Goal: Transaction & Acquisition: Download file/media

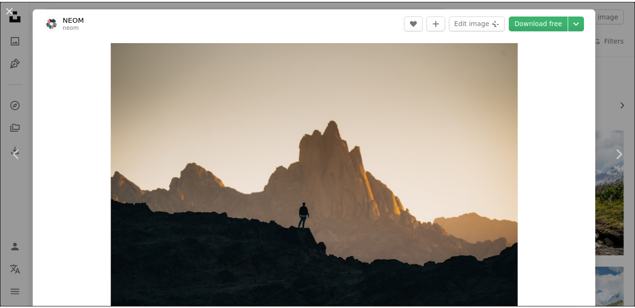
scroll to position [1779, 0]
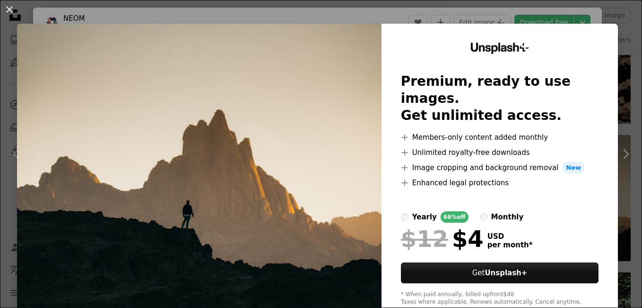
click at [623, 95] on div "An X shape Unsplash+ Premium, ready to use images. Get unlimited access. A plus…" at bounding box center [321, 154] width 642 height 308
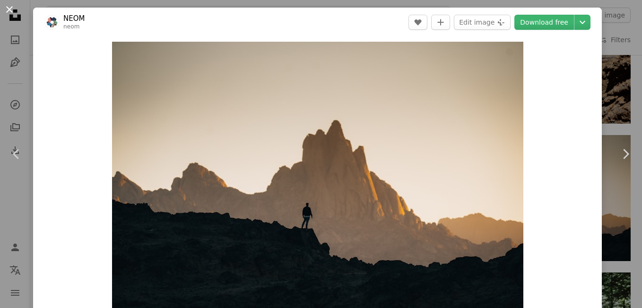
click at [8, 8] on button "An X shape" at bounding box center [9, 9] width 11 height 11
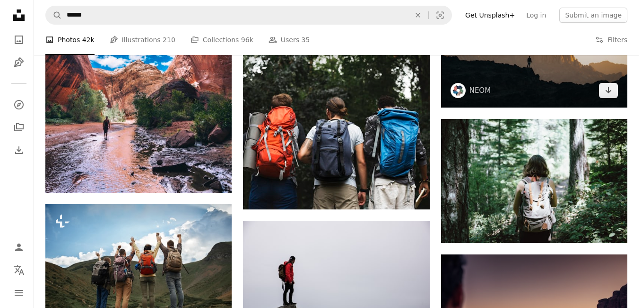
scroll to position [1911, 0]
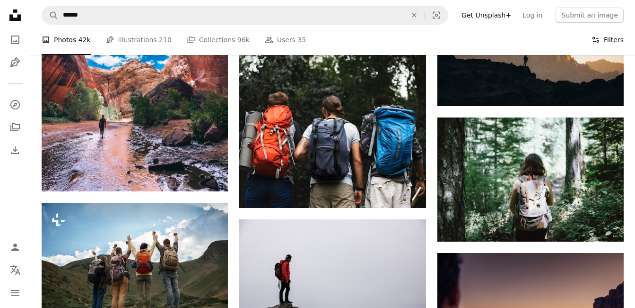
click at [607, 38] on button "Filters Filters" at bounding box center [608, 40] width 32 height 30
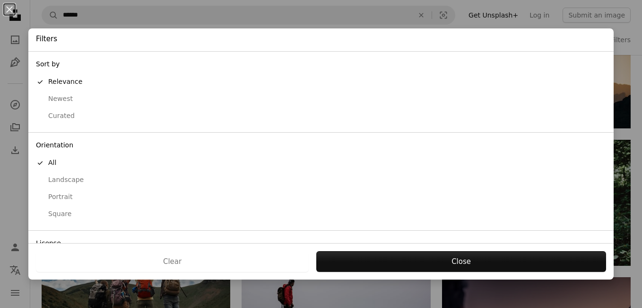
click at [45, 198] on div "Portrait" at bounding box center [321, 196] width 571 height 9
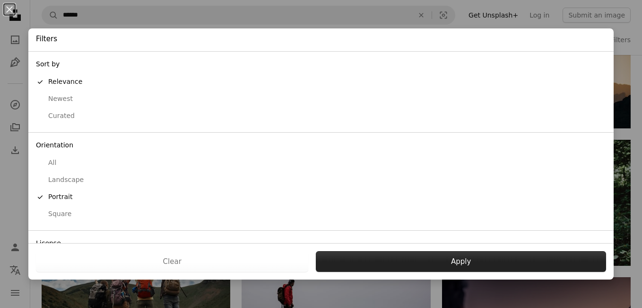
click at [377, 268] on button "Apply" at bounding box center [461, 261] width 290 height 21
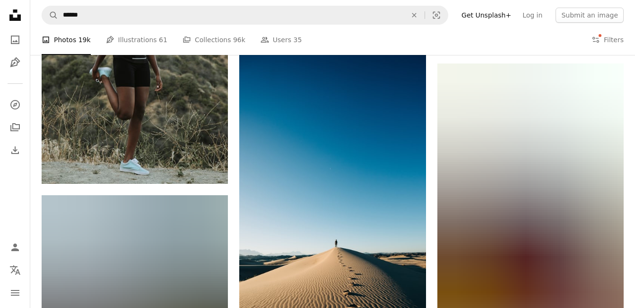
scroll to position [8194, 0]
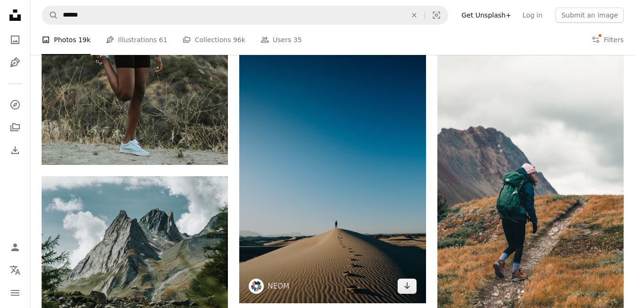
click at [353, 235] on img at bounding box center [332, 163] width 186 height 280
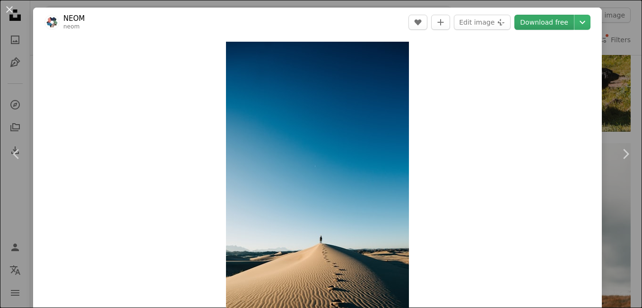
click at [553, 21] on link "Download free" at bounding box center [545, 22] width 60 height 15
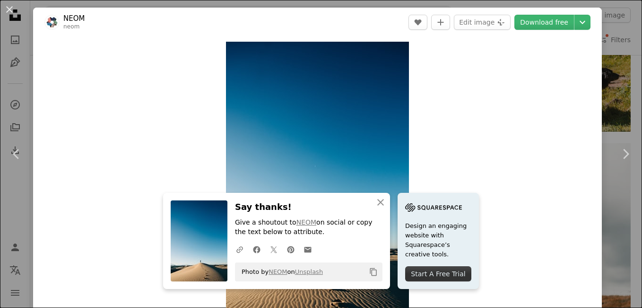
click at [602, 103] on div "An X shape Chevron left Chevron right An X shape Close Say thanks! Give a shout…" at bounding box center [321, 154] width 642 height 308
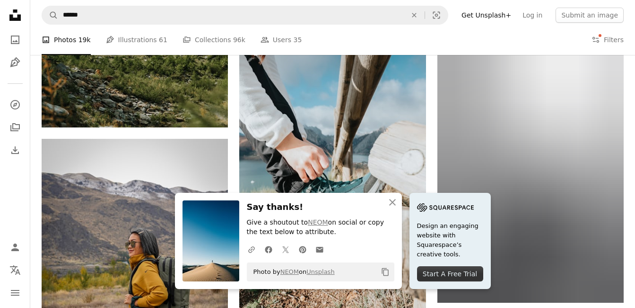
scroll to position [8478, 0]
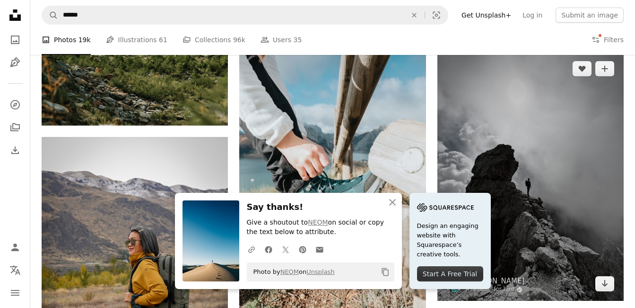
click at [474, 183] on img at bounding box center [531, 176] width 186 height 249
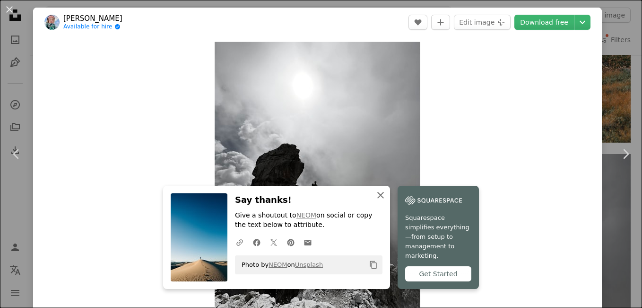
click at [378, 198] on icon "button" at bounding box center [381, 195] width 7 height 7
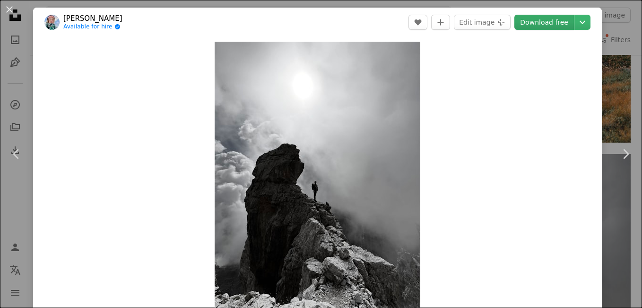
click at [535, 20] on link "Download free" at bounding box center [545, 22] width 60 height 15
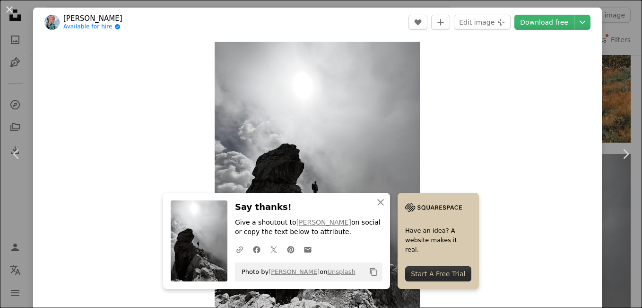
click at [610, 99] on div "An X shape Chevron left Chevron right An X shape Close Say thanks! Give a shout…" at bounding box center [321, 154] width 642 height 308
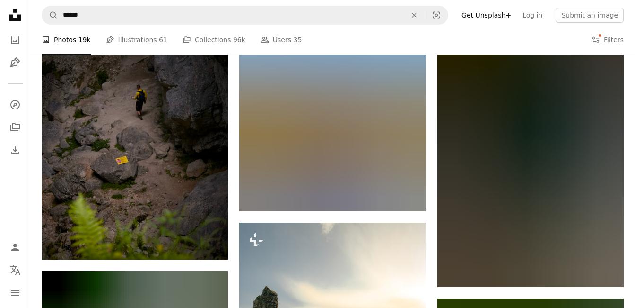
scroll to position [16767, 0]
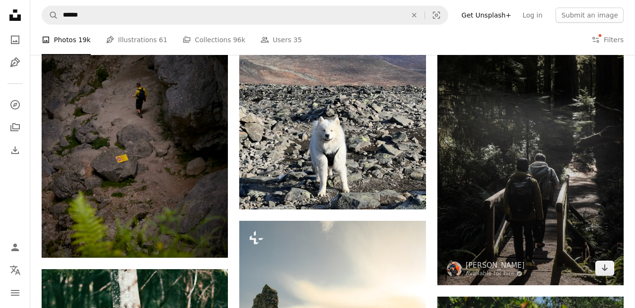
click at [543, 123] on img at bounding box center [531, 145] width 186 height 280
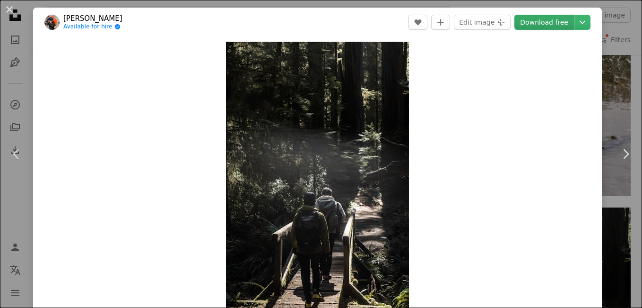
click at [544, 23] on link "Download free" at bounding box center [545, 22] width 60 height 15
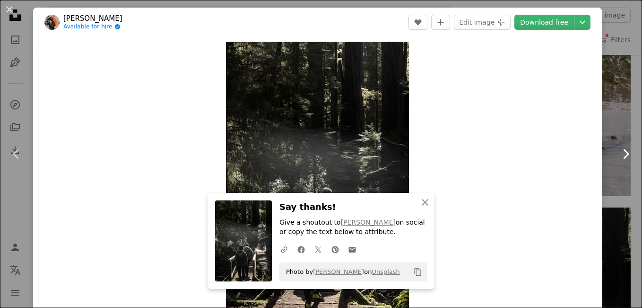
click at [609, 134] on link "Chevron right" at bounding box center [625, 153] width 33 height 91
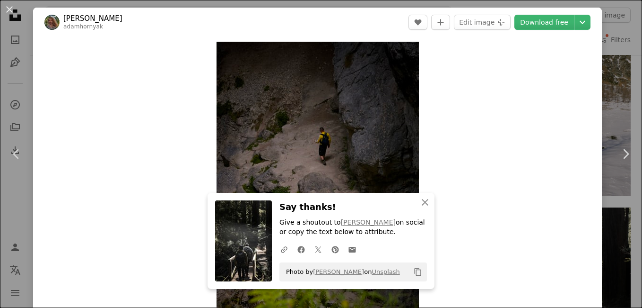
click at [613, 31] on div "An X shape Chevron left Chevron right An X shape Close Say thanks! Give a shout…" at bounding box center [321, 154] width 642 height 308
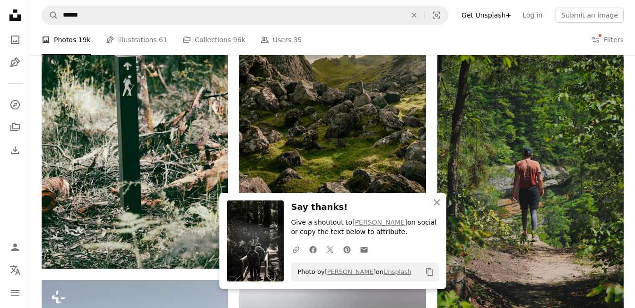
scroll to position [17051, 0]
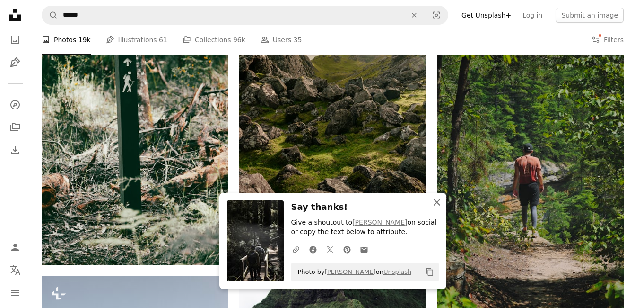
click at [439, 202] on icon "An X shape" at bounding box center [436, 201] width 11 height 11
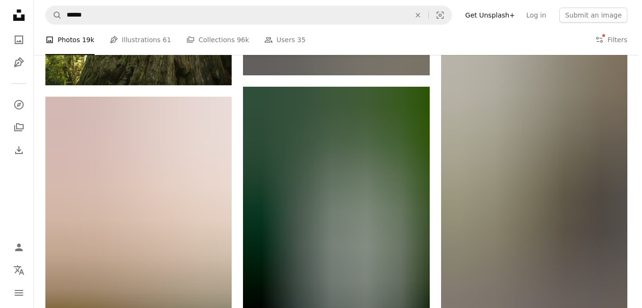
scroll to position [39230, 0]
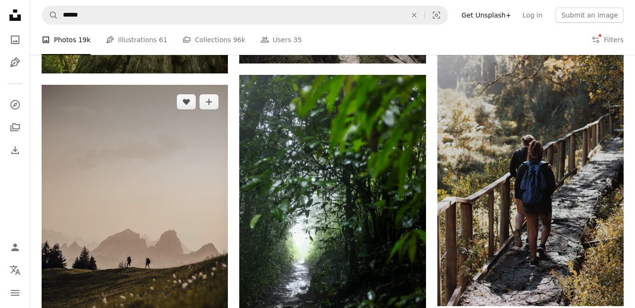
click at [201, 217] on img at bounding box center [135, 225] width 186 height 280
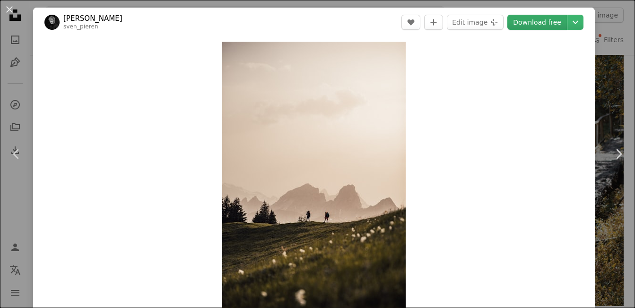
click at [535, 23] on link "Download free" at bounding box center [538, 22] width 60 height 15
